Goal: Complete application form

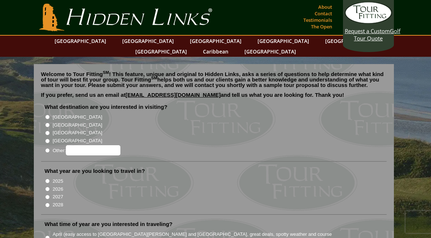
click at [47, 122] on input "[GEOGRAPHIC_DATA]" at bounding box center [47, 124] width 5 height 5
radio input "true"
click at [47, 194] on input "2027" at bounding box center [47, 196] width 5 height 5
radio input "true"
click at [45, 202] on input "2028" at bounding box center [47, 204] width 5 height 5
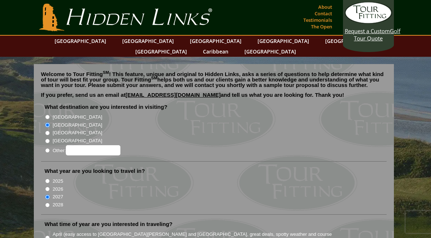
radio input "true"
click at [48, 186] on input "2026" at bounding box center [47, 188] width 5 height 5
radio input "true"
click at [47, 194] on input "2027" at bounding box center [47, 196] width 5 height 5
radio input "true"
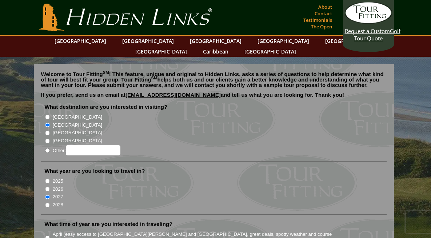
click at [132, 184] on li "2026" at bounding box center [217, 188] width 344 height 8
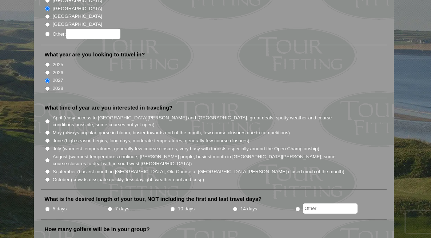
scroll to position [131, 0]
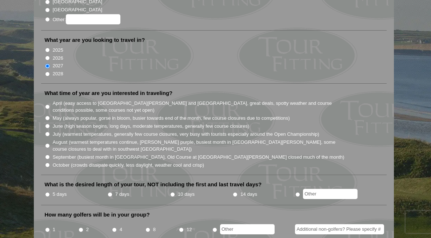
click at [47, 124] on input "June (high season begins, long days, moderate temperatures, generally few cours…" at bounding box center [47, 126] width 5 height 5
radio input "true"
click at [174, 192] on input "10 days" at bounding box center [172, 194] width 5 height 5
radio input "true"
click at [110, 192] on input "7 days" at bounding box center [110, 194] width 5 height 5
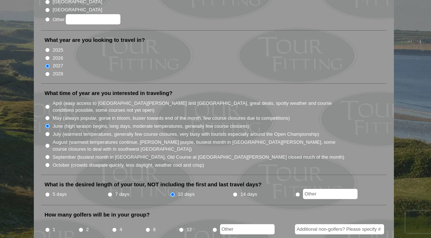
radio input "true"
click at [82, 227] on input "2" at bounding box center [80, 229] width 5 height 5
radio input "true"
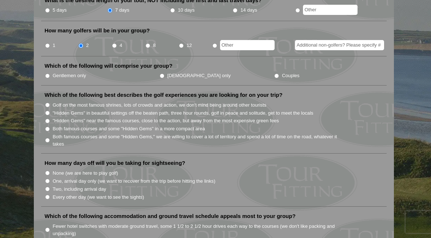
scroll to position [320, 0]
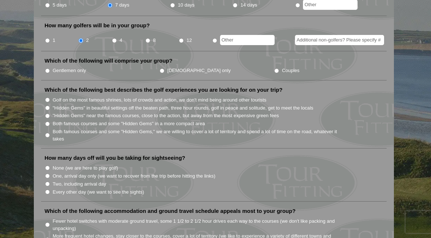
click at [46, 68] on input "Gentlemen only" at bounding box center [47, 70] width 5 height 5
radio input "true"
click at [48, 97] on input "Golf on the most famous shrines, lots of crowds and action, we don't mind being…" at bounding box center [47, 99] width 5 height 5
radio input "true"
click at [45, 105] on input ""Hidden Gems" in beautiful settings off the beaten path, three hour rounds, gol…" at bounding box center [47, 107] width 5 height 5
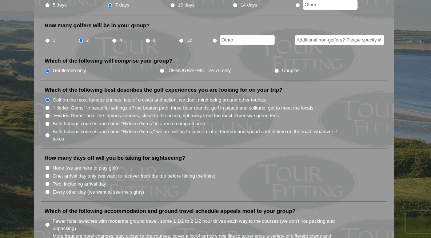
radio input "true"
click at [47, 97] on input "Golf on the most famous shrines, lots of crowds and action, we don't mind being…" at bounding box center [47, 99] width 5 height 5
radio input "true"
click at [47, 165] on input "None (we are here to play golf)" at bounding box center [47, 167] width 5 height 5
radio input "true"
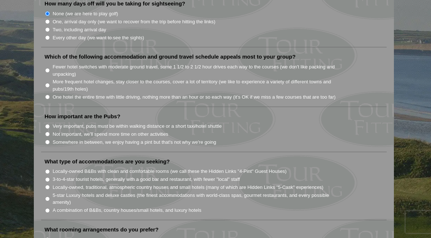
scroll to position [480, 0]
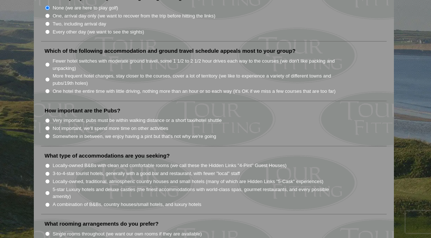
click at [48, 89] on input "One hotel the entire time with little driving, nothing more than an hour or so …" at bounding box center [47, 91] width 5 height 5
radio input "true"
click at [47, 134] on input "Somewhere in between, we enjoy having a pint but that's not why we're going" at bounding box center [47, 136] width 5 height 5
radio input "true"
click at [47, 190] on input "5-star Luxury hotels and deluxe castles (the finest accommodations with world-c…" at bounding box center [47, 192] width 5 height 5
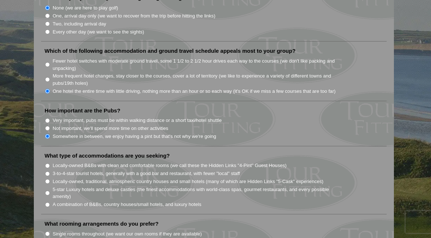
radio input "true"
click at [248, 220] on li "What rooming arrangements do you prefer? Single rooms throughout (we want our o…" at bounding box center [213, 239] width 345 height 39
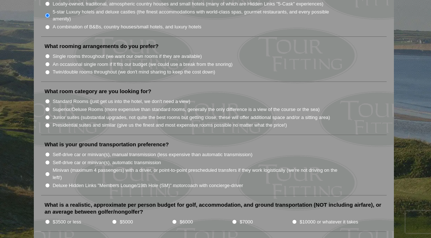
scroll to position [669, 0]
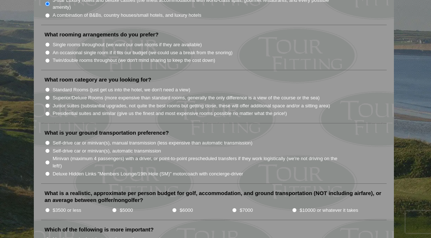
click at [47, 58] on input "Twin/double rooms throughout (we don't mind sharing to keep the cost down)" at bounding box center [47, 60] width 5 height 5
radio input "true"
click at [47, 95] on input "Superior/Deluxe Rooms (more expensive than standard rooms, generally the only d…" at bounding box center [47, 97] width 5 height 5
radio input "true"
click at [46, 160] on input "Minivan (maximum 4 passengers) with a driver, or point-to-point prescheduled tr…" at bounding box center [47, 162] width 5 height 5
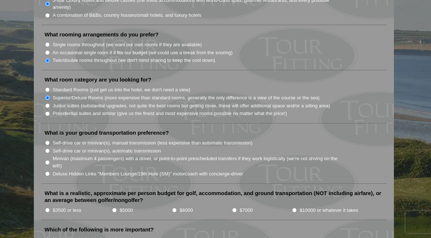
radio input "true"
click at [234, 207] on input "$7000" at bounding box center [234, 209] width 5 height 5
radio input "true"
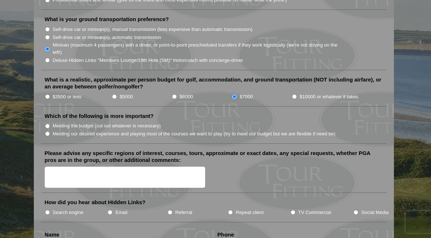
scroll to position [814, 0]
